Goal: Find specific page/section

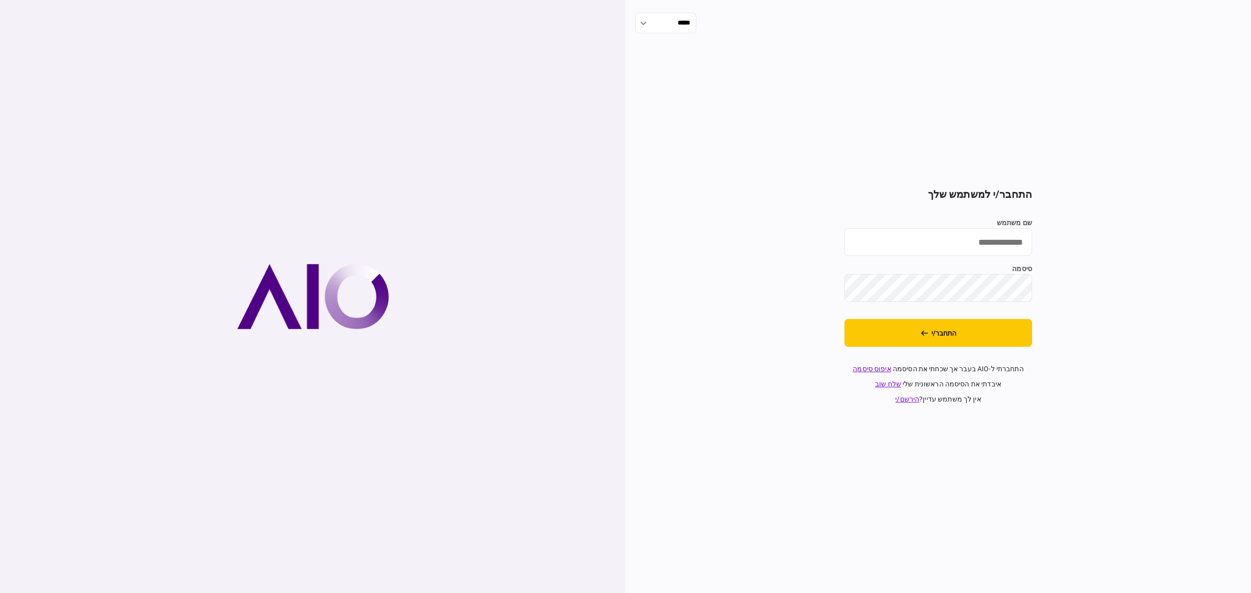
type input "**********"
click at [964, 331] on button "התחבר/י" at bounding box center [938, 333] width 188 height 28
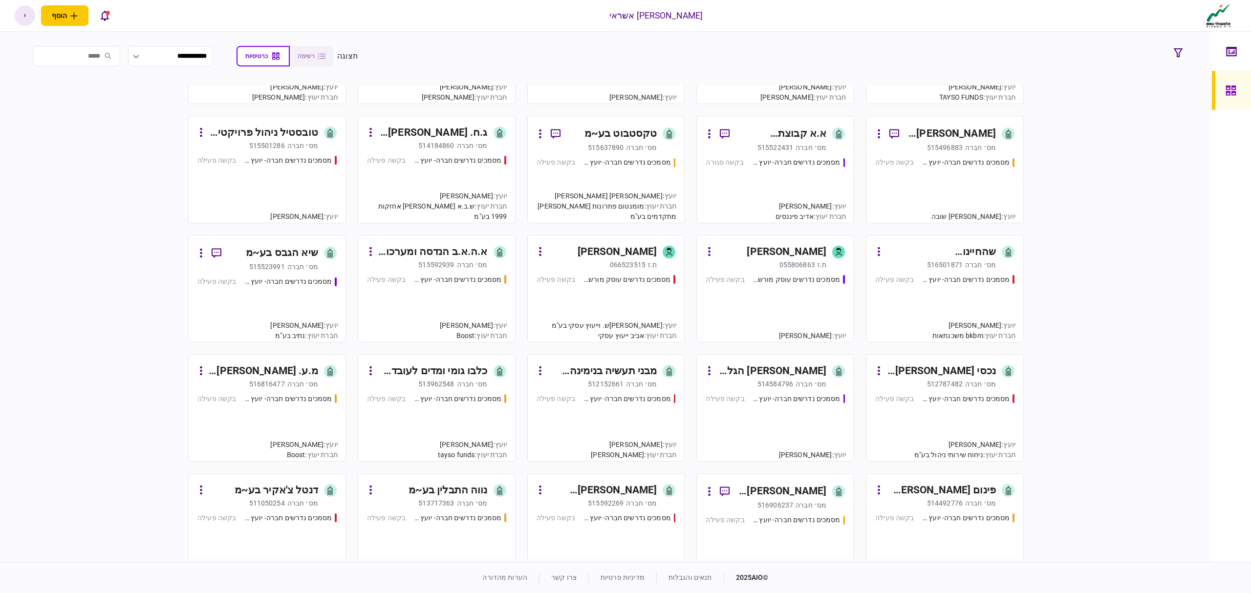
scroll to position [197, 0]
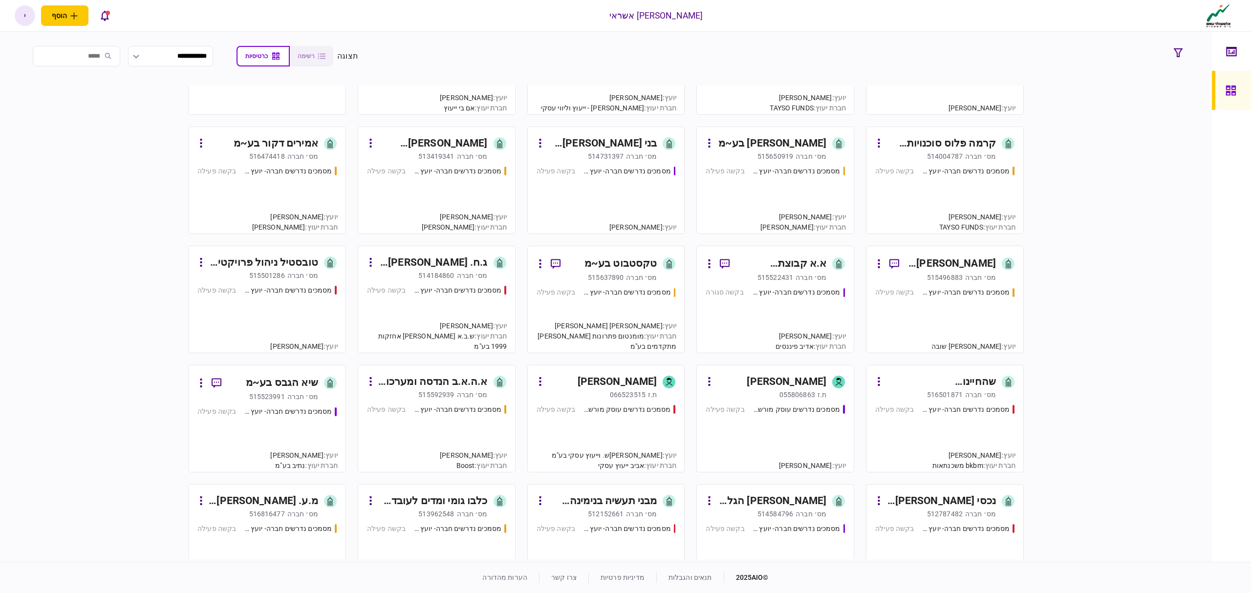
click at [428, 286] on div "מסמכים נדרשים חברה- יועץ - תהליך חברה" at bounding box center [457, 290] width 88 height 10
